Goal: Information Seeking & Learning: Learn about a topic

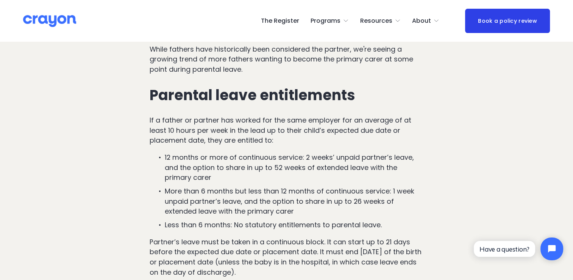
scroll to position [985, 0]
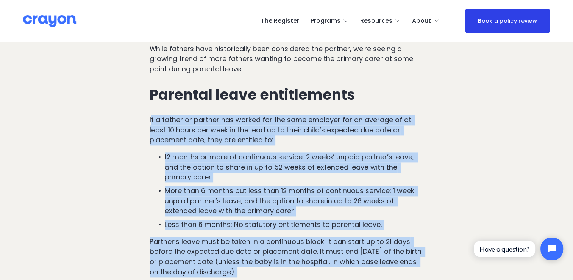
drag, startPoint x: 151, startPoint y: 92, endPoint x: 209, endPoint y: 263, distance: 179.8
drag, startPoint x: 209, startPoint y: 263, endPoint x: 185, endPoint y: 170, distance: 96.1
click at [185, 186] on p "More than 6 months but less than 12 months of continuous service: 1 week unpaid…" at bounding box center [294, 201] width 259 height 30
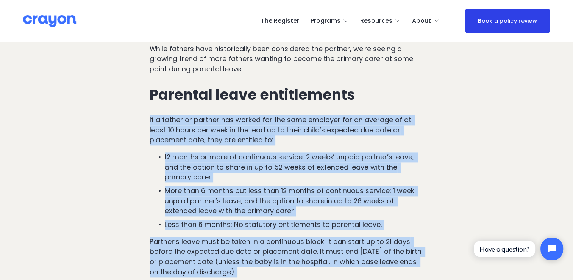
drag, startPoint x: 150, startPoint y: 87, endPoint x: 196, endPoint y: 271, distance: 189.1
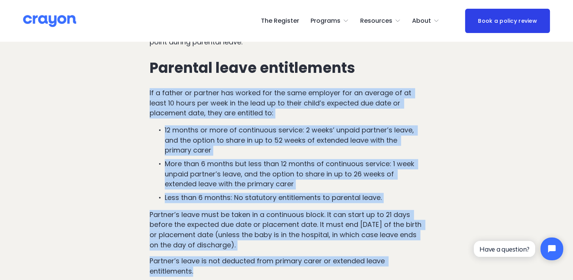
scroll to position [1048, 0]
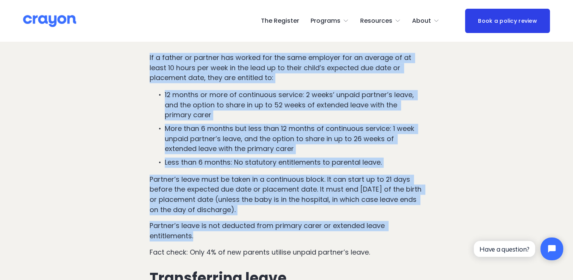
click at [215, 174] on p "Partner’s leave must be taken in a continuous block. It can start up to 21 days…" at bounding box center [287, 194] width 274 height 41
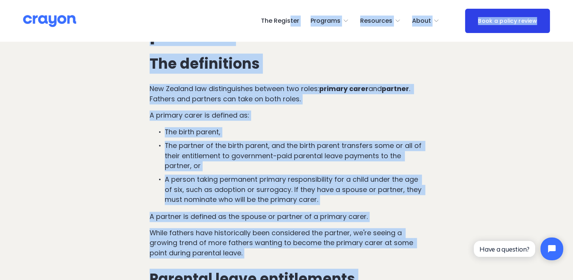
scroll to position [728, 0]
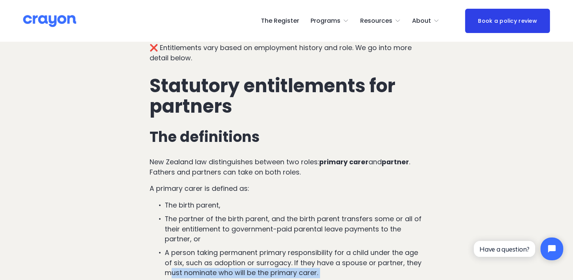
drag, startPoint x: 196, startPoint y: 208, endPoint x: 173, endPoint y: 245, distance: 42.9
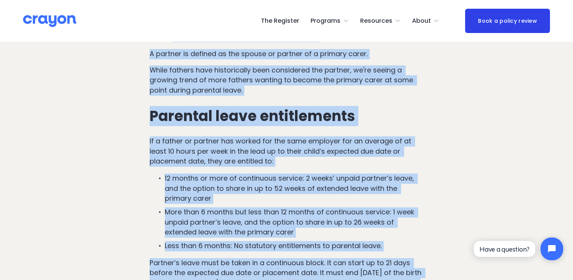
scroll to position [960, 0]
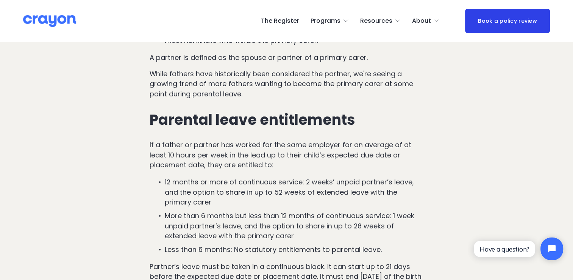
drag, startPoint x: 147, startPoint y: 116, endPoint x: 276, endPoint y: 271, distance: 201.0
copy div "If a father or partner has worked for the same employer for an average of at le…"
